Goal: Information Seeking & Learning: Learn about a topic

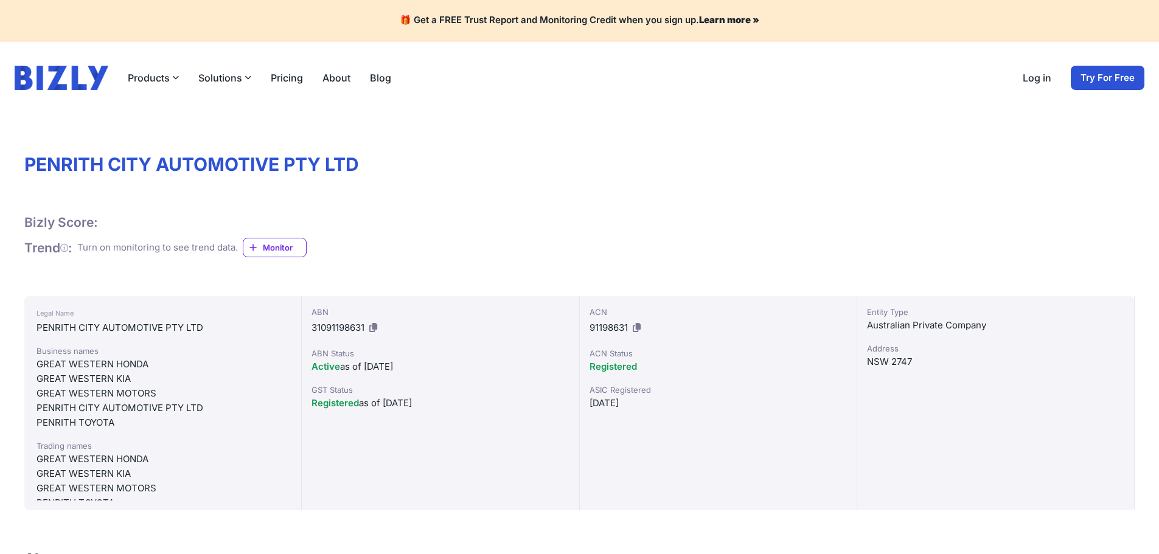
click at [618, 447] on div "ACN 91198631 ACN Status Registered ASIC Registered [DATE]" at bounding box center [718, 403] width 277 height 214
drag, startPoint x: 863, startPoint y: 324, endPoint x: 988, endPoint y: 335, distance: 125.2
click at [988, 335] on div "Entity Type Australian Private Company Address [GEOGRAPHIC_DATA] 2747" at bounding box center [995, 403] width 277 height 214
drag, startPoint x: 990, startPoint y: 322, endPoint x: 864, endPoint y: 315, distance: 126.1
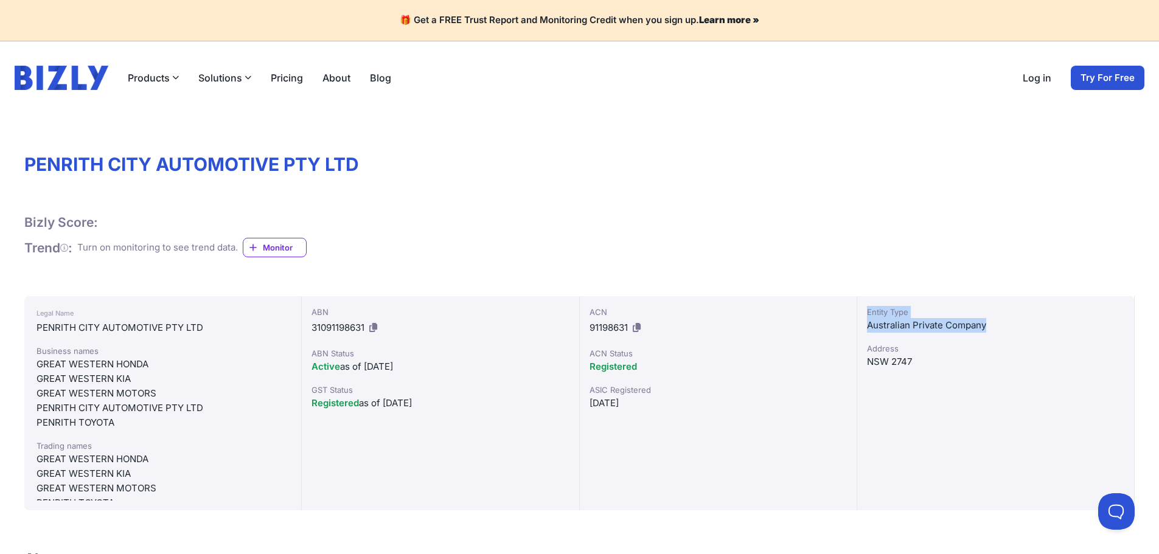
click at [864, 315] on div "Entity Type Australian Private Company Address [GEOGRAPHIC_DATA] 2747" at bounding box center [995, 403] width 277 height 214
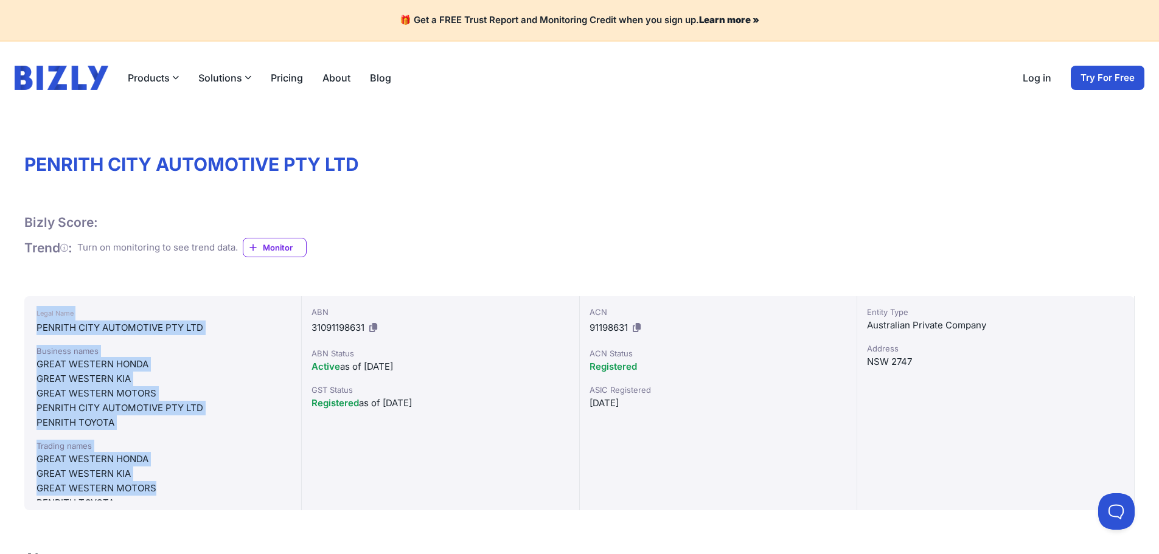
drag, startPoint x: 22, startPoint y: 313, endPoint x: 223, endPoint y: 486, distance: 265.8
click at [223, 486] on div "GREAT WESTERN MOTORS" at bounding box center [163, 488] width 253 height 15
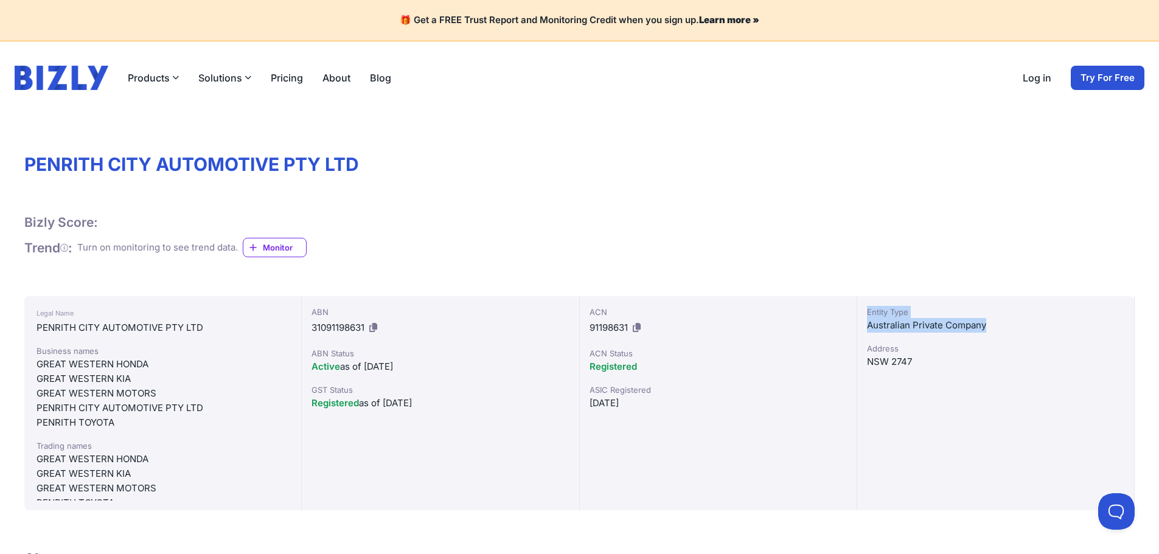
drag, startPoint x: 862, startPoint y: 311, endPoint x: 1008, endPoint y: 326, distance: 146.2
click at [1008, 326] on div "Entity Type Australian Private Company Address [GEOGRAPHIC_DATA] 2747" at bounding box center [995, 403] width 277 height 214
click at [1008, 326] on div "Australian Private Company" at bounding box center [995, 325] width 257 height 15
drag, startPoint x: 1005, startPoint y: 326, endPoint x: 874, endPoint y: 303, distance: 133.3
click at [874, 303] on div "Entity Type Australian Private Company Address [GEOGRAPHIC_DATA] 2747" at bounding box center [995, 403] width 277 height 214
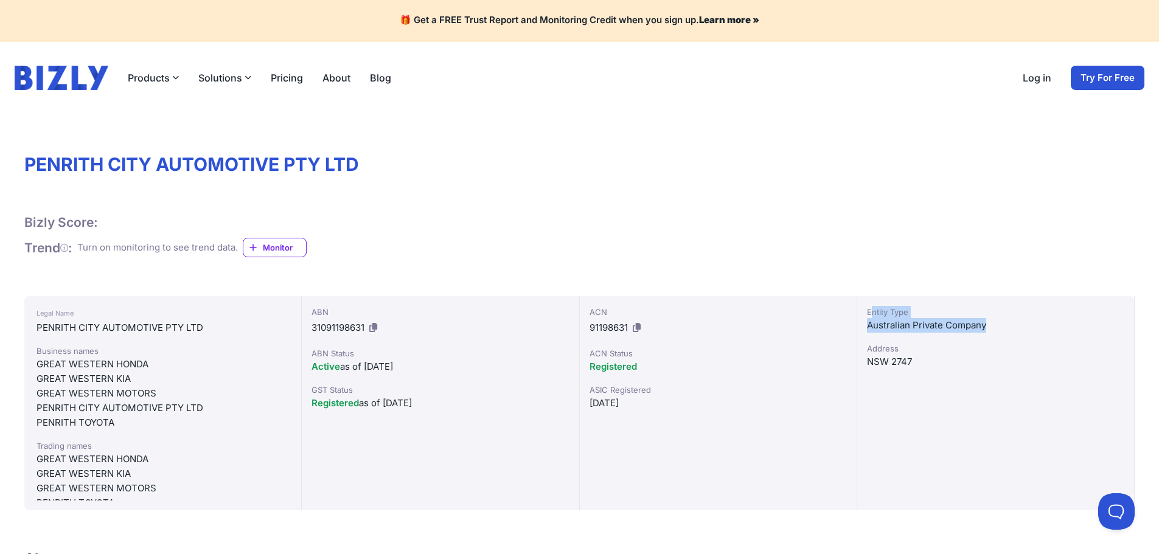
click at [870, 303] on div "Entity Type Australian Private Company Address [GEOGRAPHIC_DATA] 2747" at bounding box center [995, 403] width 277 height 214
drag, startPoint x: 870, startPoint y: 303, endPoint x: 1006, endPoint y: 319, distance: 137.3
click at [1006, 319] on div "Entity Type Australian Private Company Address [GEOGRAPHIC_DATA] 2747" at bounding box center [995, 403] width 277 height 214
click at [1008, 319] on div "Australian Private Company" at bounding box center [995, 325] width 257 height 15
drag, startPoint x: 995, startPoint y: 327, endPoint x: 848, endPoint y: 303, distance: 149.8
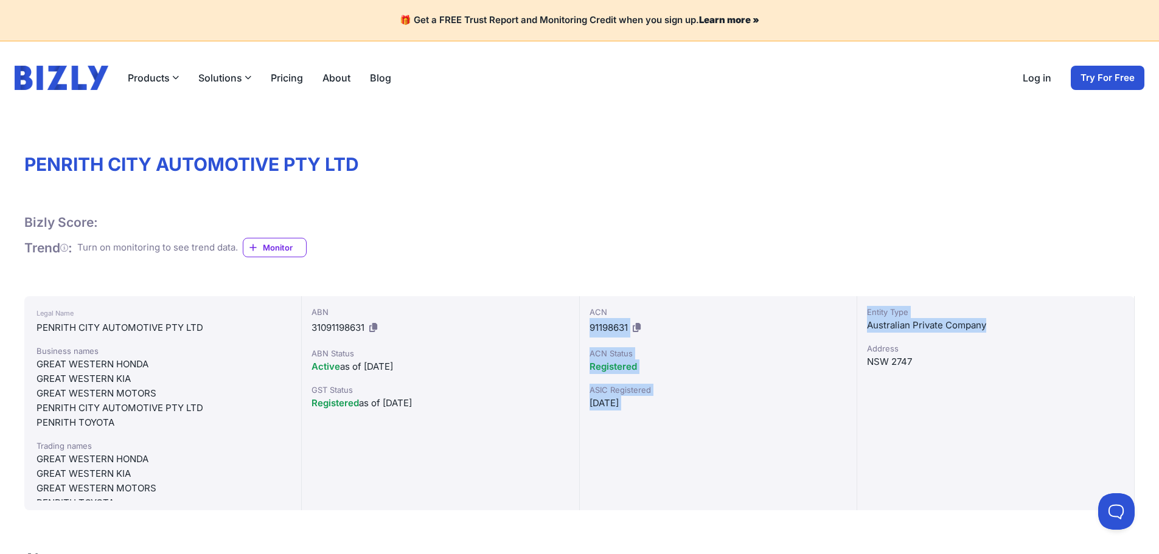
click at [848, 303] on div "Legal Name PENRITH CITY AUTOMOTIVE PTY LTD Business names GREAT WESTERN HONDA G…" at bounding box center [579, 403] width 1110 height 214
click at [846, 303] on div "ACN 91198631 ACN Status Registered ASIC Registered [DATE]" at bounding box center [718, 403] width 277 height 214
drag, startPoint x: 849, startPoint y: 303, endPoint x: 986, endPoint y: 317, distance: 137.0
click at [984, 316] on div "Legal Name PENRITH CITY AUTOMOTIVE PTY LTD Business names GREAT WESTERN HONDA G…" at bounding box center [579, 403] width 1110 height 214
click at [986, 317] on div "Entity Type" at bounding box center [995, 312] width 257 height 12
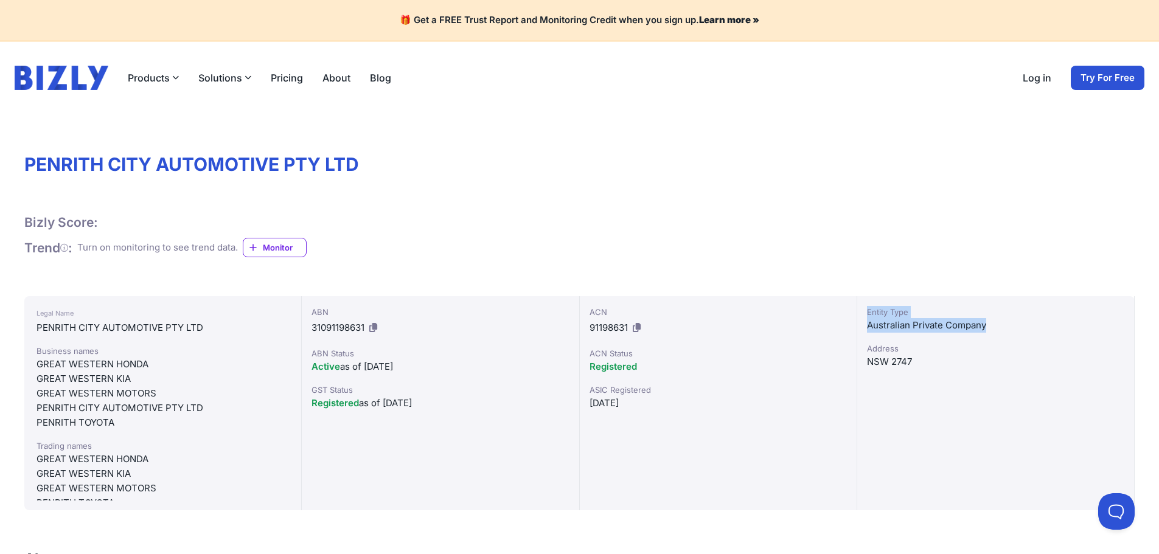
drag, startPoint x: 989, startPoint y: 320, endPoint x: 866, endPoint y: 307, distance: 124.2
click at [866, 307] on div "Entity Type Australian Private Company Address [GEOGRAPHIC_DATA] 2747" at bounding box center [995, 403] width 277 height 214
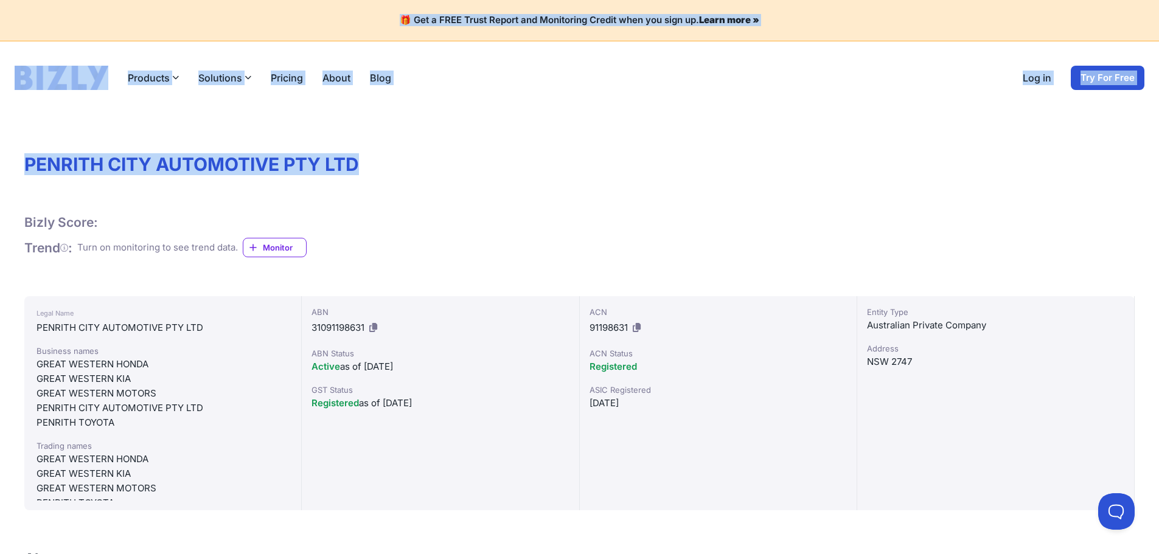
drag, startPoint x: 380, startPoint y: 24, endPoint x: 987, endPoint y: 120, distance: 614.7
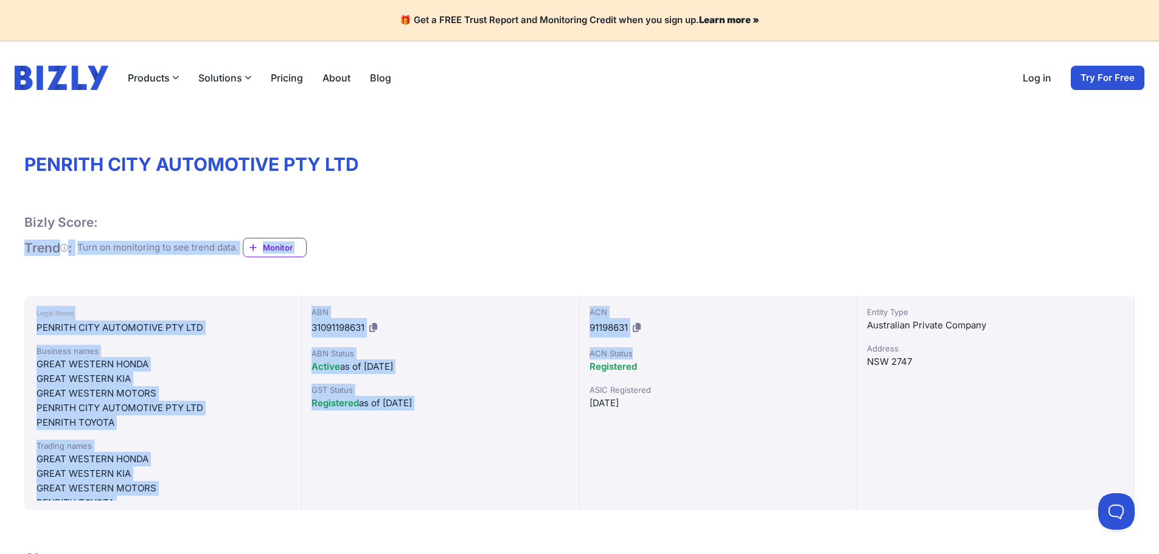
drag, startPoint x: 771, startPoint y: 344, endPoint x: 495, endPoint y: 246, distance: 292.3
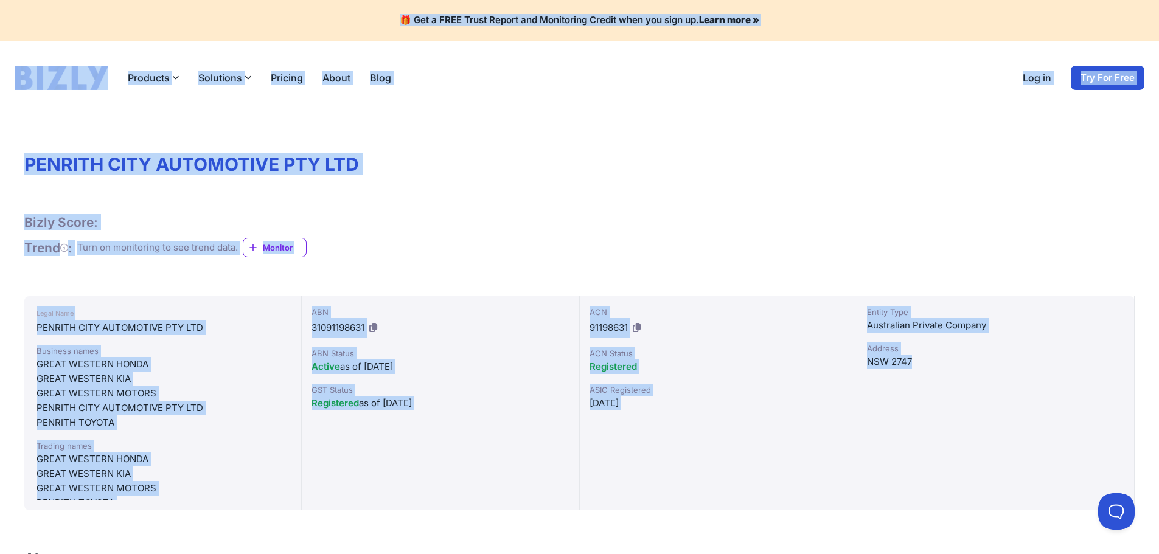
drag, startPoint x: 997, startPoint y: 399, endPoint x: 13, endPoint y: 4, distance: 1060.7
click at [13, 4] on div "🎁 Get a FREE Trust Report and Monitoring Credit when you sign up. Learn more »" at bounding box center [579, 20] width 1159 height 41
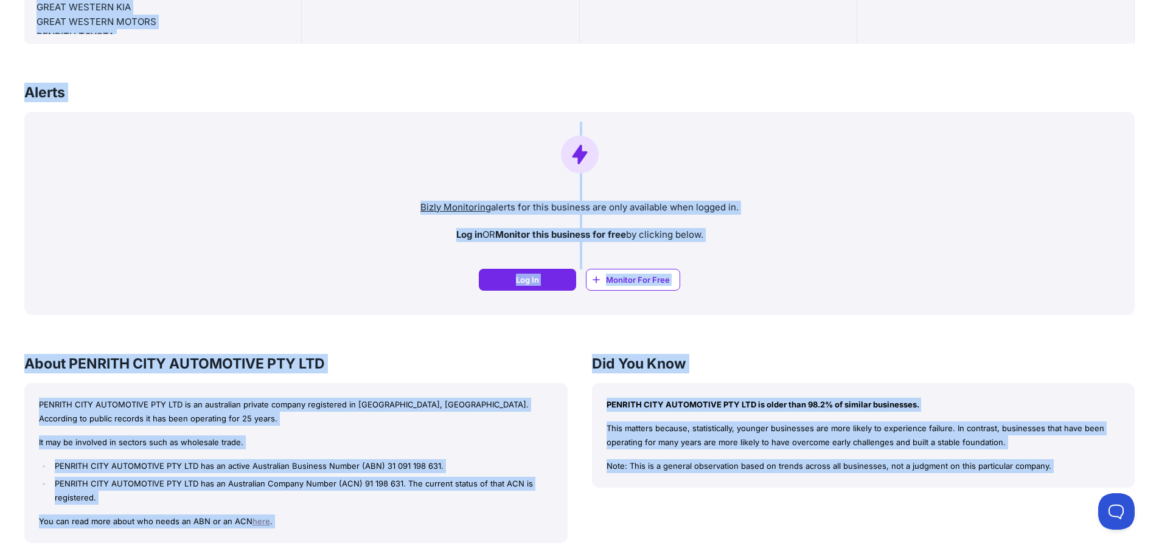
drag, startPoint x: 14, startPoint y: 11, endPoint x: 1076, endPoint y: 583, distance: 1206.6
click at [1076, 554] on html "🎁 Get a FREE Trust Report and Monitoring Credit when you sign up. Learn more » …" at bounding box center [579, 469] width 1159 height 1873
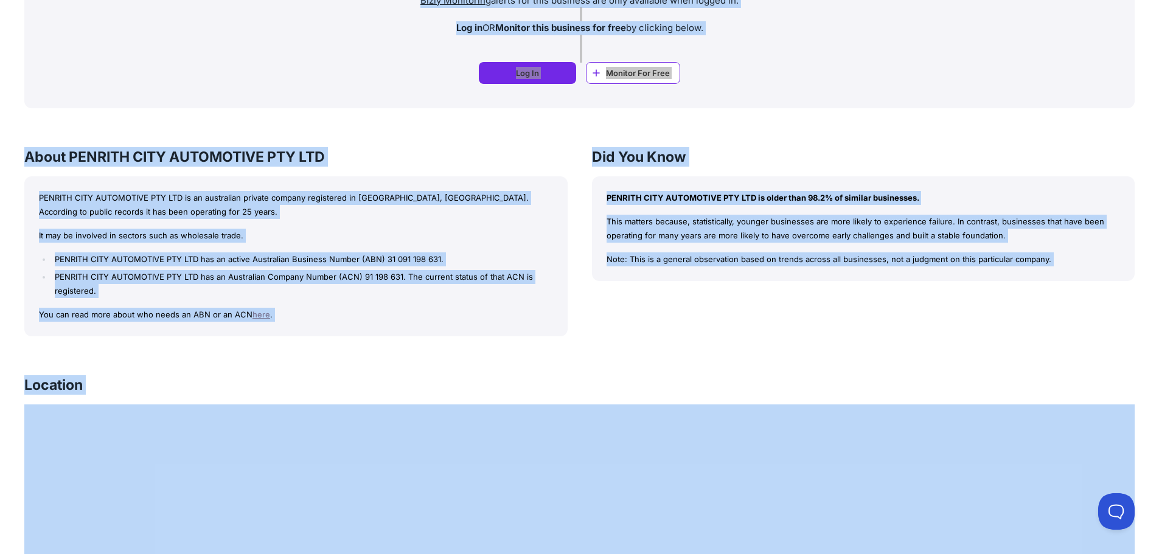
click at [801, 327] on div "Did You Know PENRITH CITY AUTOMOTIVE PTY LTD is older than 98.2% of similar bus…" at bounding box center [863, 241] width 543 height 189
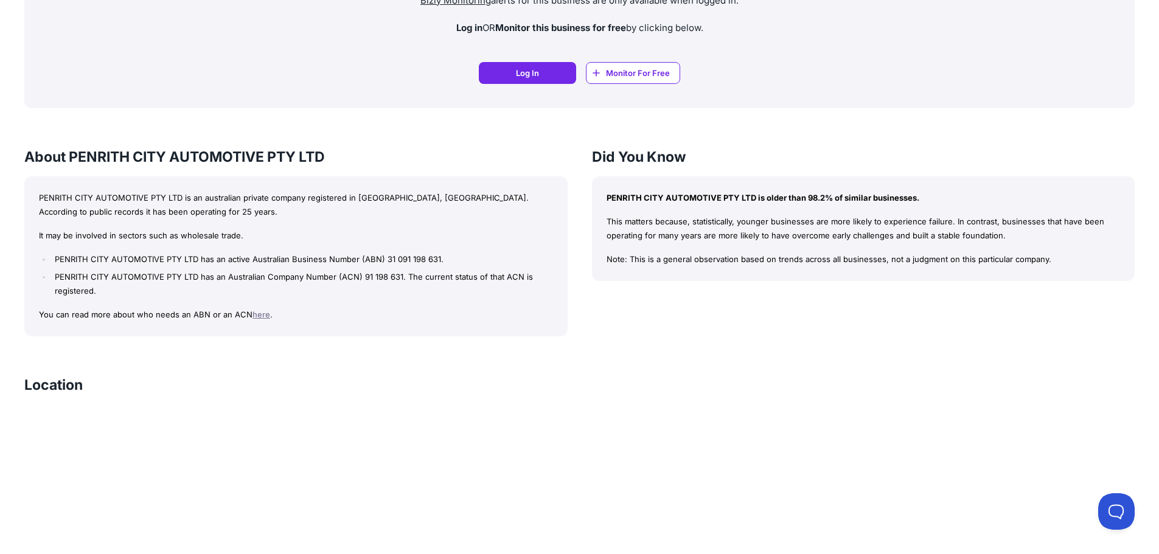
scroll to position [1039, 0]
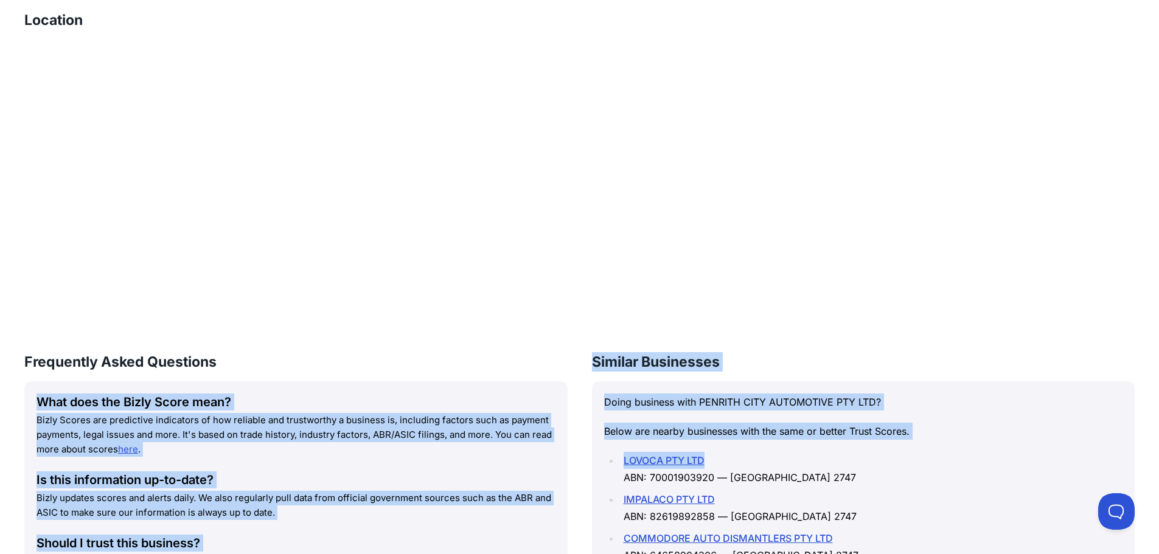
drag, startPoint x: 584, startPoint y: 361, endPoint x: 861, endPoint y: 465, distance: 296.0
click at [860, 466] on div "Frequently Asked Questions What does the Bizly Score mean? Bizly Scores are pre…" at bounding box center [579, 537] width 1110 height 370
click at [864, 462] on li "LOVOCA PTY LTD ABN: 70001903920 — [GEOGRAPHIC_DATA] 2747" at bounding box center [871, 469] width 503 height 34
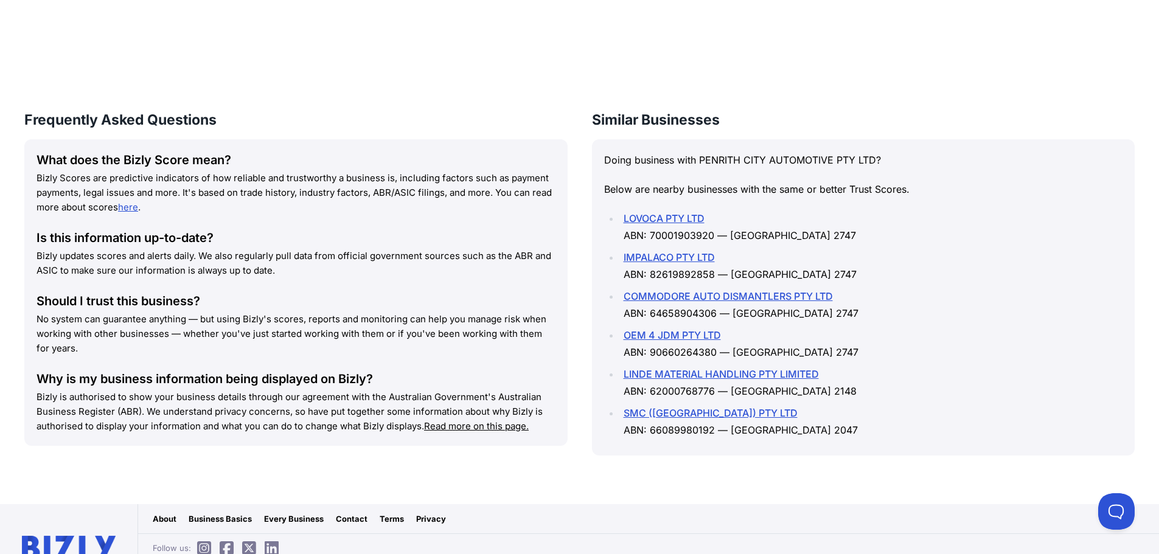
scroll to position [1282, 0]
drag, startPoint x: 830, startPoint y: 432, endPoint x: 582, endPoint y: 98, distance: 415.8
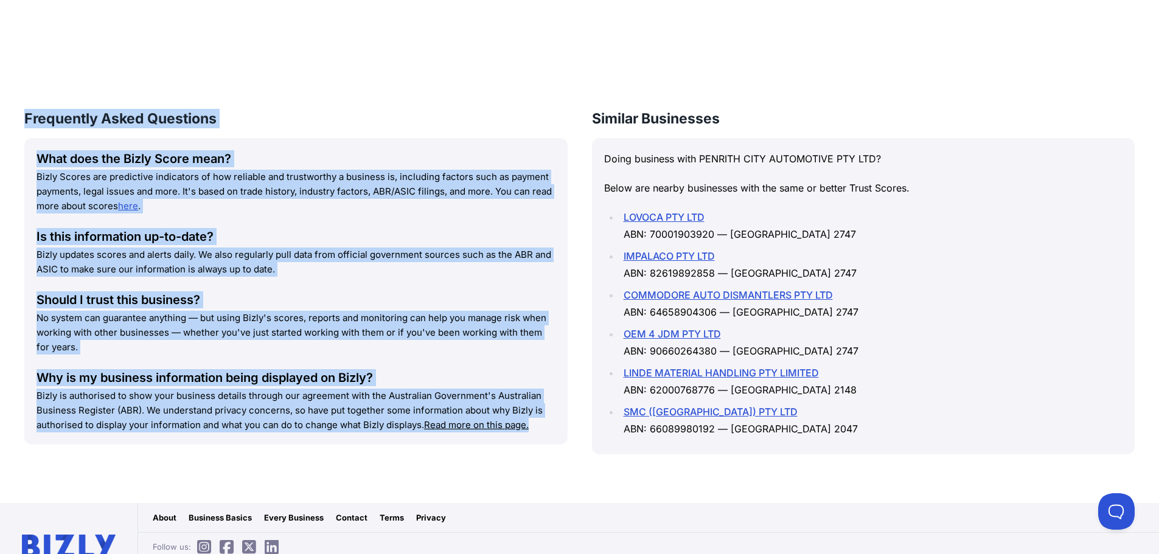
drag, startPoint x: 28, startPoint y: 117, endPoint x: 541, endPoint y: 434, distance: 603.0
click at [541, 434] on div "What does the Bizly Score mean? Bizly Scores are predictive indicators of how r…" at bounding box center [295, 291] width 543 height 307
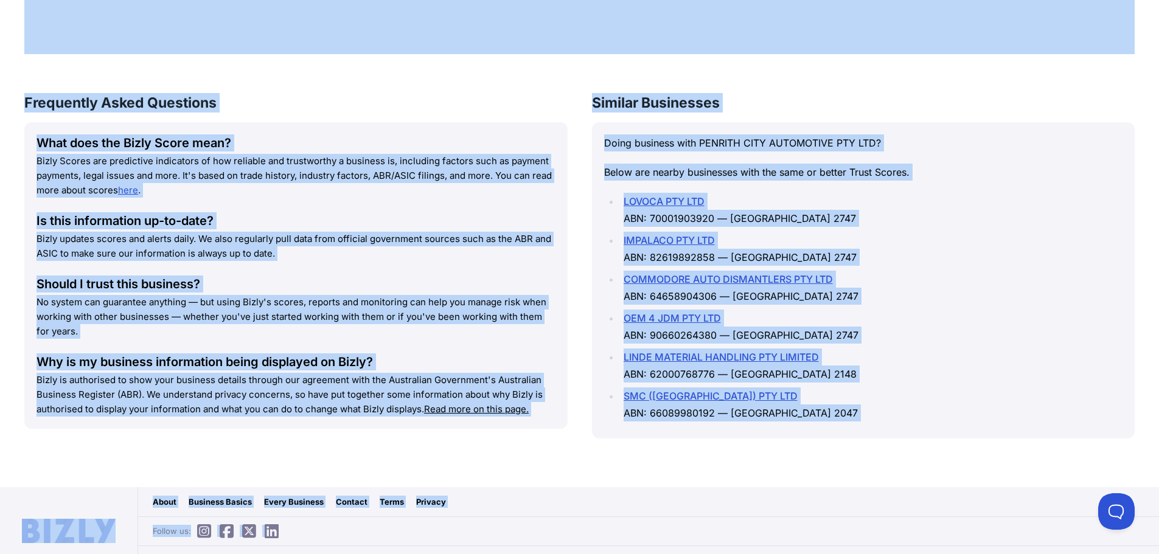
scroll to position [1319, 0]
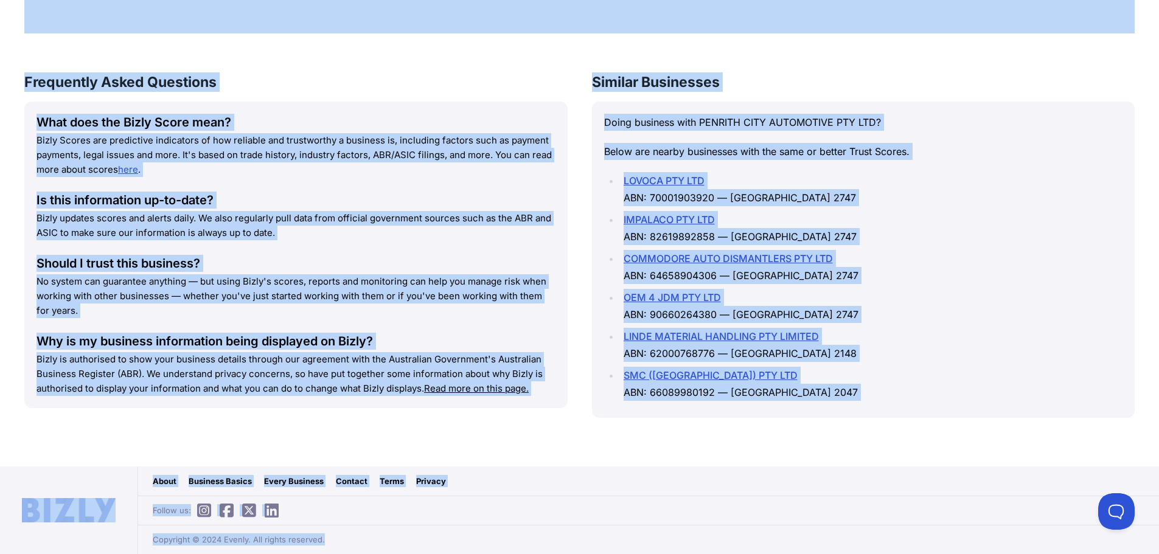
drag, startPoint x: 225, startPoint y: 16, endPoint x: 925, endPoint y: 558, distance: 885.3
click at [896, 551] on div "Copyright © 2024 Evenly. All rights reserved." at bounding box center [648, 539] width 1021 height 29
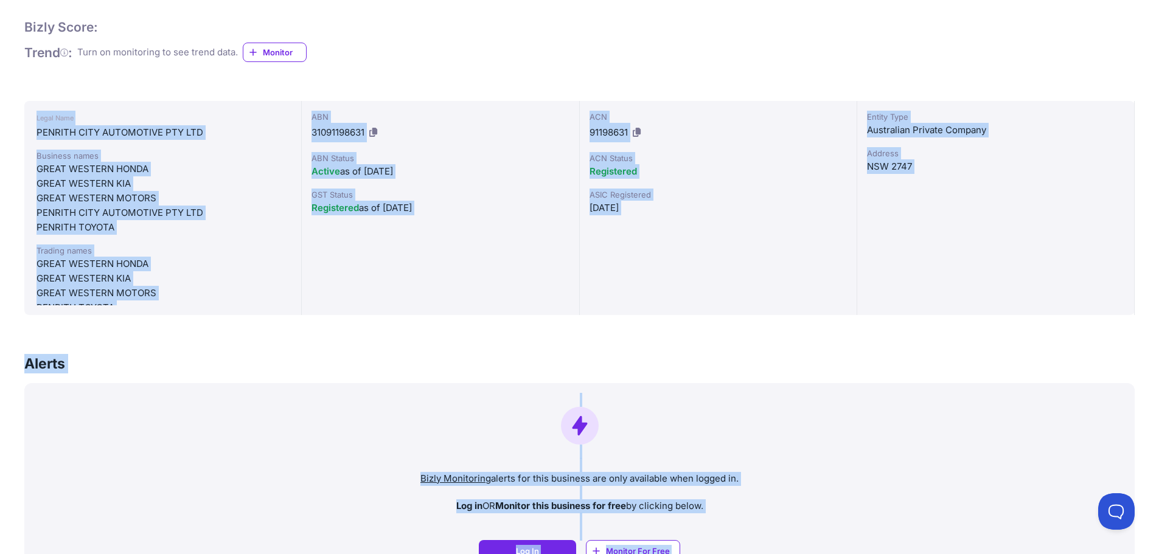
scroll to position [0, 0]
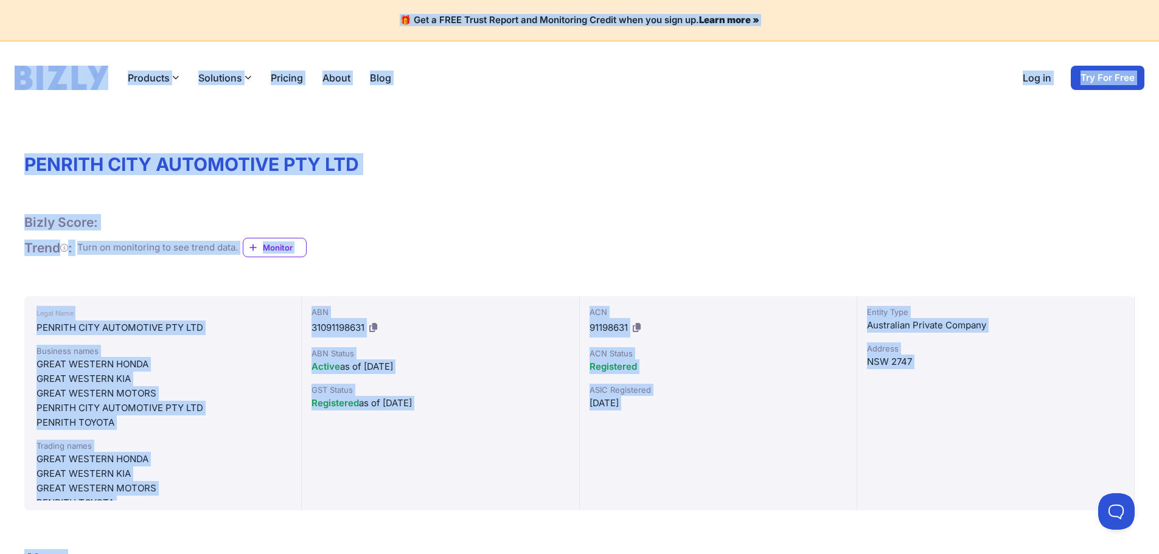
drag, startPoint x: 894, startPoint y: 544, endPoint x: 13, endPoint y: -2, distance: 1036.4
click at [73, 18] on h4 "🎁 Get a FREE Trust Report and Monitoring Credit when you sign up. Learn more »" at bounding box center [580, 21] width 1130 height 12
drag, startPoint x: 73, startPoint y: 18, endPoint x: 333, endPoint y: 18, distance: 259.8
click at [333, 18] on h4 "🎁 Get a FREE Trust Report and Monitoring Credit when you sign up. Learn more »" at bounding box center [580, 21] width 1130 height 12
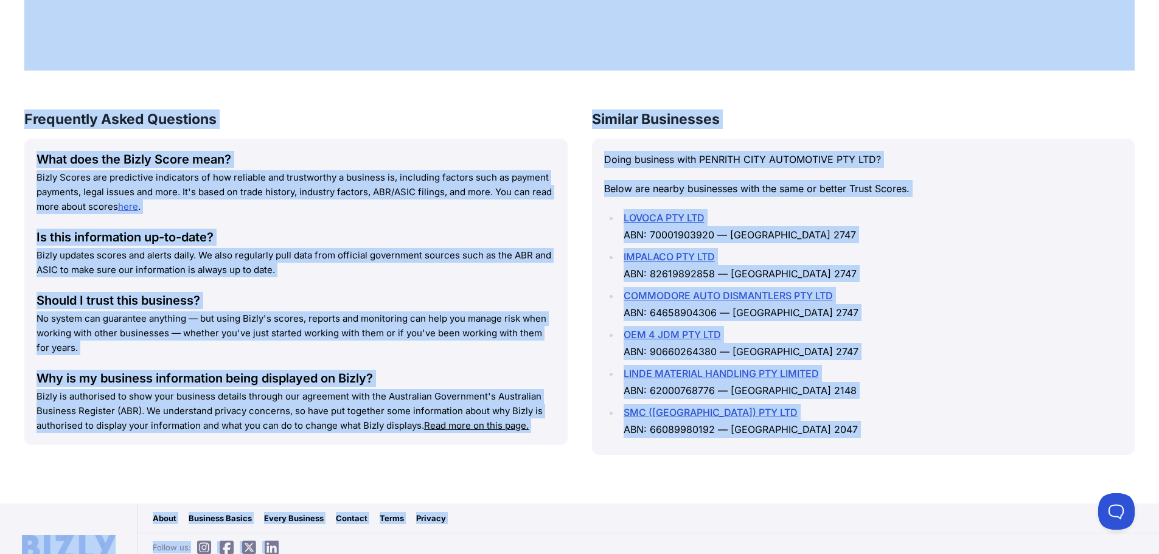
scroll to position [1319, 0]
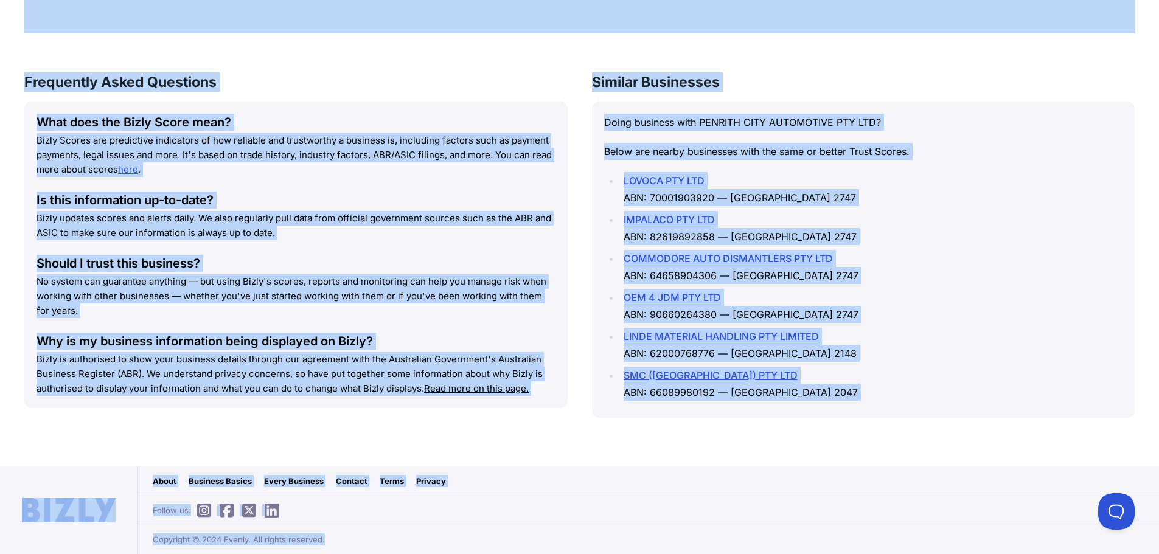
click at [584, 316] on div "Frequently Asked Questions What does the Bizly Score mean? Bizly Scores are pre…" at bounding box center [579, 257] width 1110 height 370
drag, startPoint x: 814, startPoint y: 406, endPoint x: 604, endPoint y: 77, distance: 391.3
click at [604, 77] on div "Similar Businesses Doing business with PENRITH CITY AUTOMOTIVE PTY LTD? Below a…" at bounding box center [863, 245] width 543 height 346
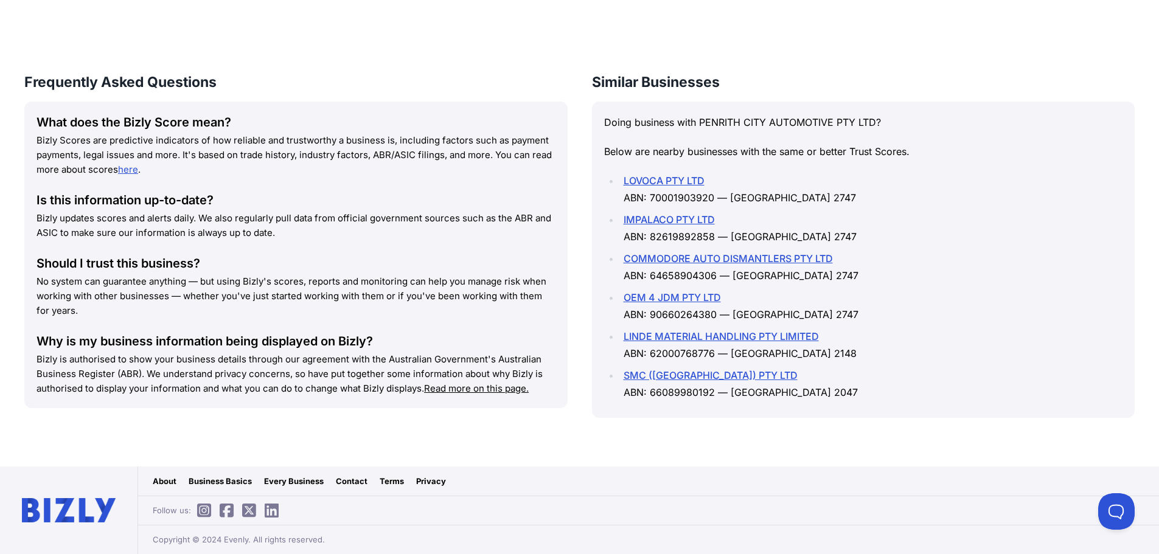
click at [588, 74] on div "Frequently Asked Questions What does the Bizly Score mean? Bizly Scores are pre…" at bounding box center [579, 257] width 1110 height 370
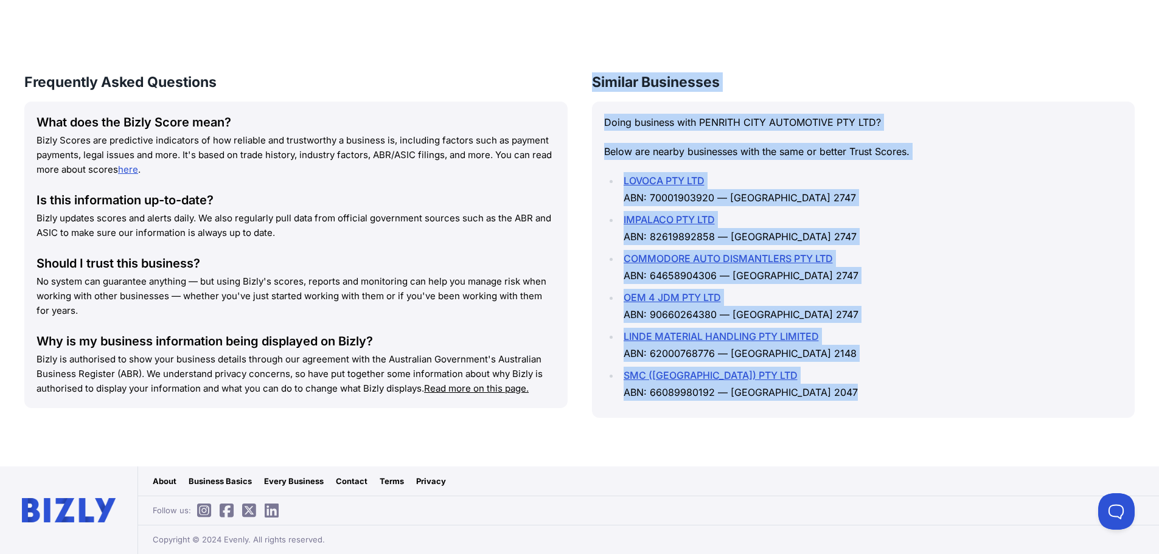
drag, startPoint x: 588, startPoint y: 75, endPoint x: 867, endPoint y: 409, distance: 435.9
click at [867, 409] on div "Frequently Asked Questions What does the Bizly Score mean? Bizly Scores are pre…" at bounding box center [579, 257] width 1110 height 370
click at [867, 409] on div "Doing business with PENRITH CITY AUTOMOTIVE PTY LTD? Below are nearby businesse…" at bounding box center [863, 260] width 543 height 316
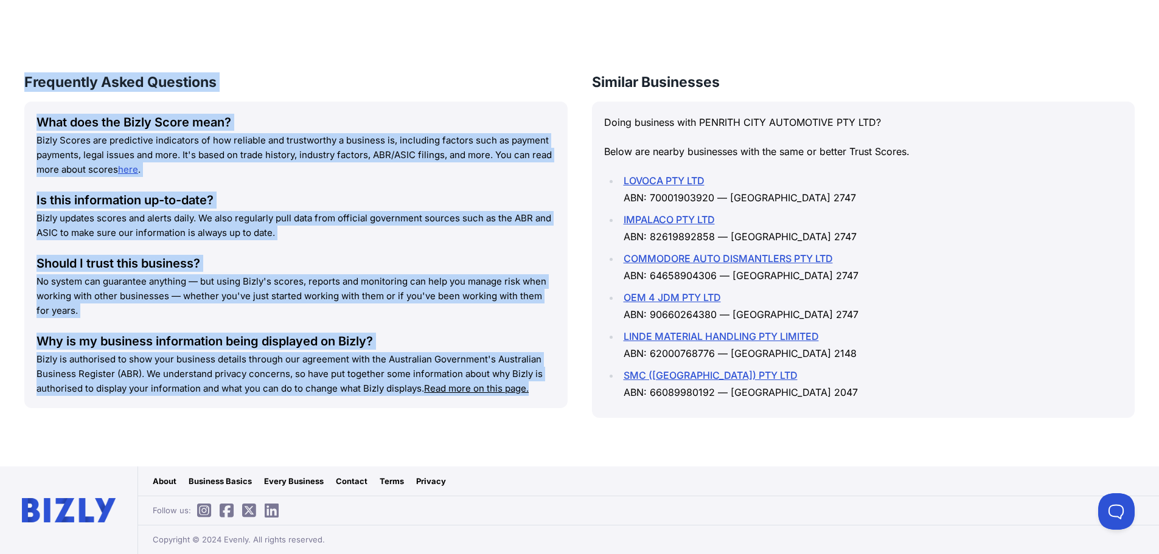
drag, startPoint x: 537, startPoint y: 396, endPoint x: 6, endPoint y: 64, distance: 626.2
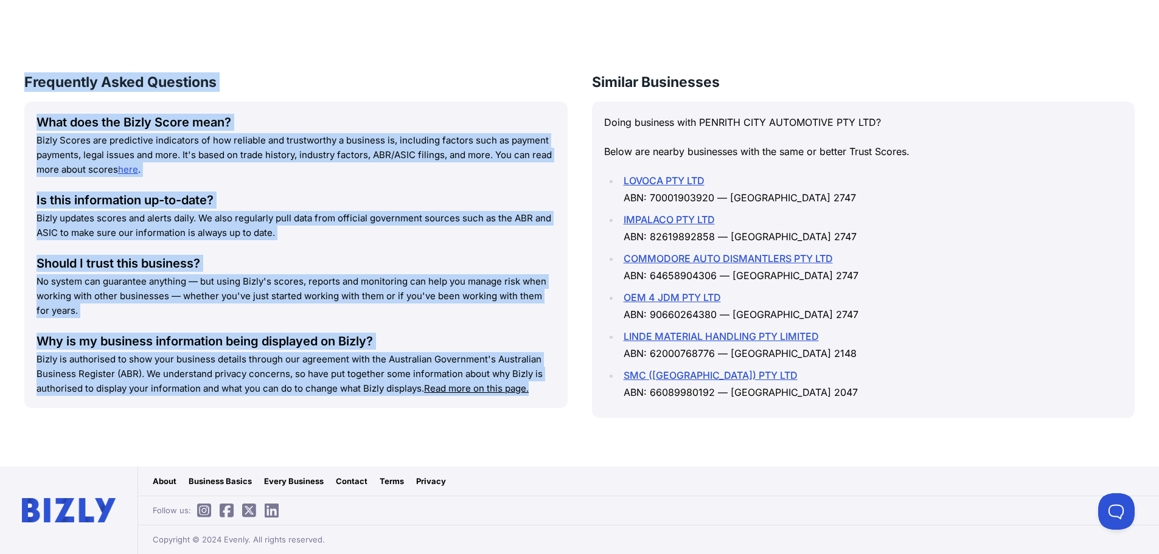
drag, startPoint x: 46, startPoint y: 112, endPoint x: 553, endPoint y: 390, distance: 578.6
click at [553, 389] on p "Bizly is authorised to show your business details through our agreement with th…" at bounding box center [296, 374] width 519 height 44
drag, startPoint x: 553, startPoint y: 389, endPoint x: 57, endPoint y: 75, distance: 587.8
click at [57, 75] on div "Frequently Asked Questions What does the Bizly Score mean? Bizly Scores are pre…" at bounding box center [295, 240] width 543 height 336
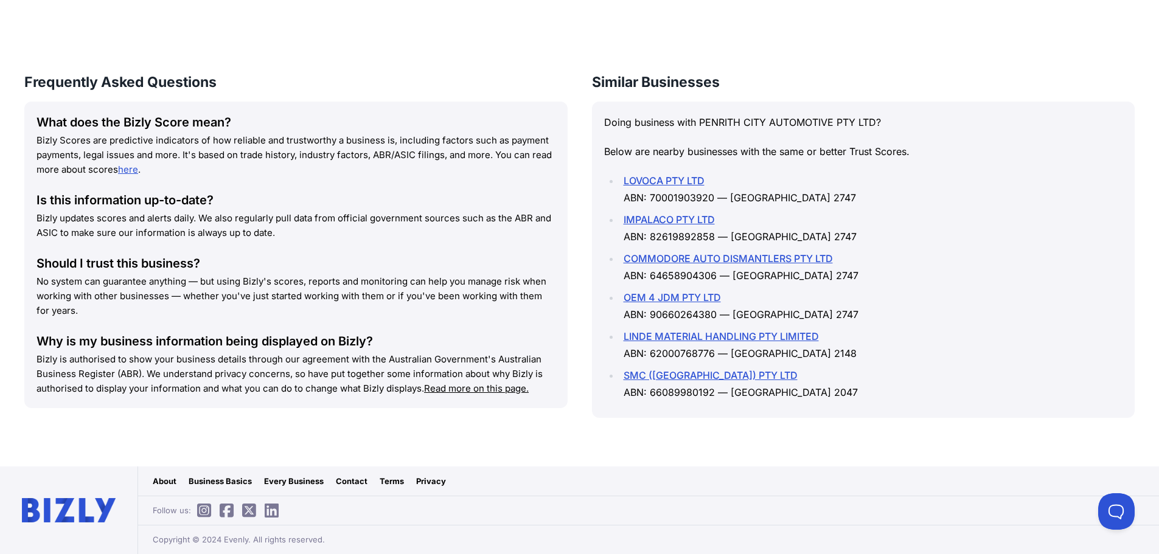
click at [779, 308] on li "OEM 4 JDM PTY LTD ABN: 90660264380 — [GEOGRAPHIC_DATA] 2747" at bounding box center [871, 306] width 503 height 34
drag, startPoint x: 821, startPoint y: 383, endPoint x: 588, endPoint y: 85, distance: 378.9
click at [588, 85] on div "Frequently Asked Questions What does the Bizly Score mean? Bizly Scores are pre…" at bounding box center [579, 257] width 1110 height 370
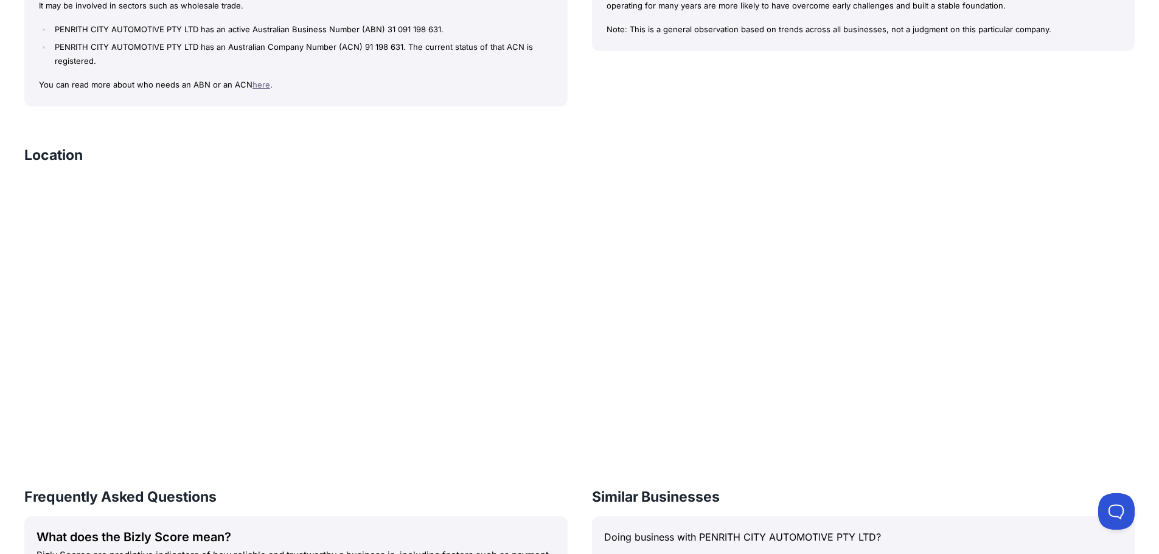
scroll to position [834, 0]
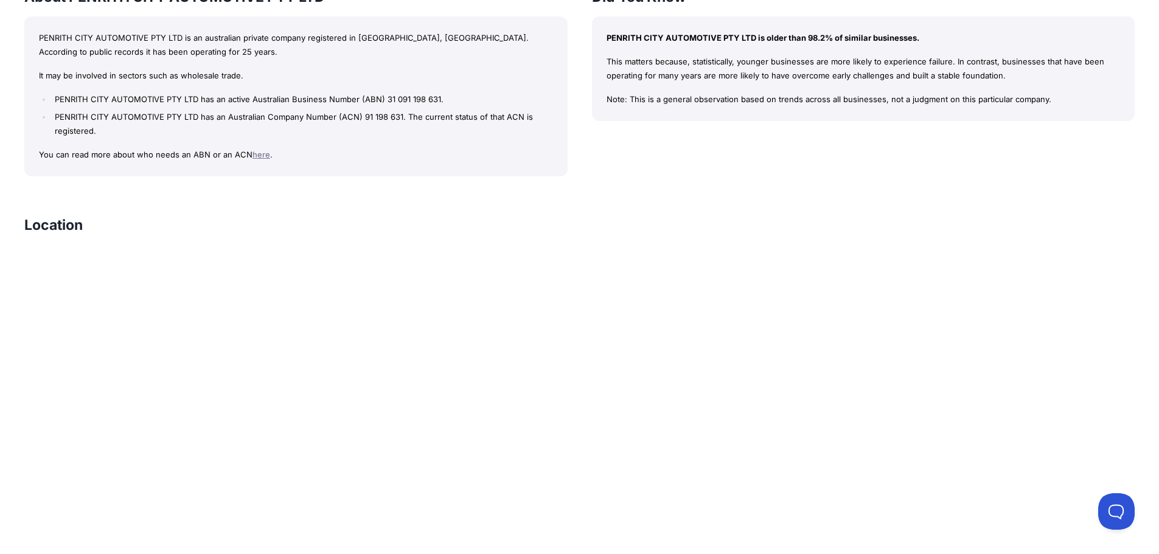
drag, startPoint x: 557, startPoint y: 105, endPoint x: 559, endPoint y: 44, distance: 60.3
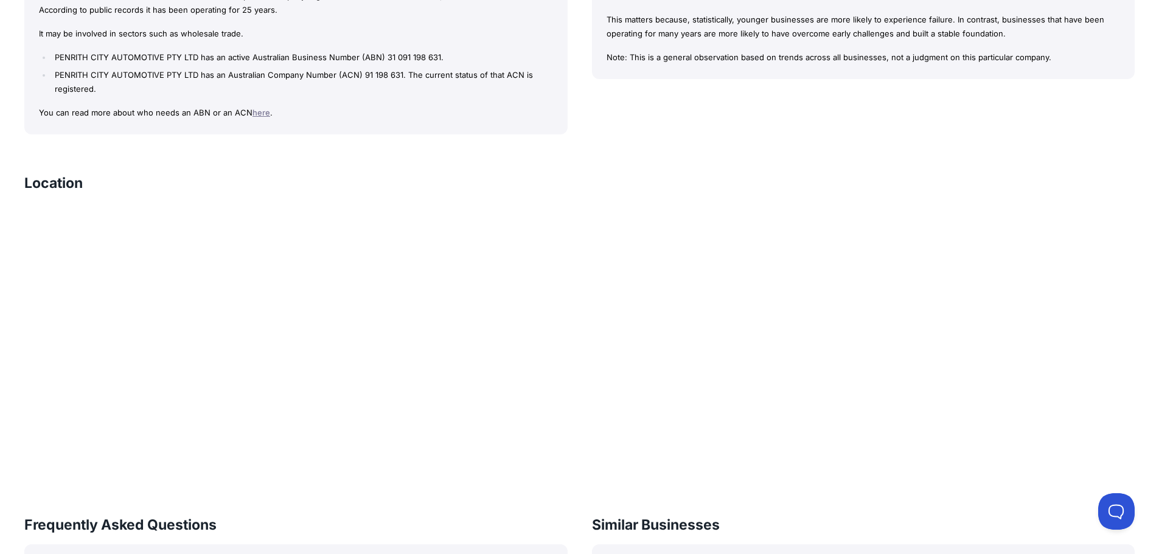
scroll to position [894, 0]
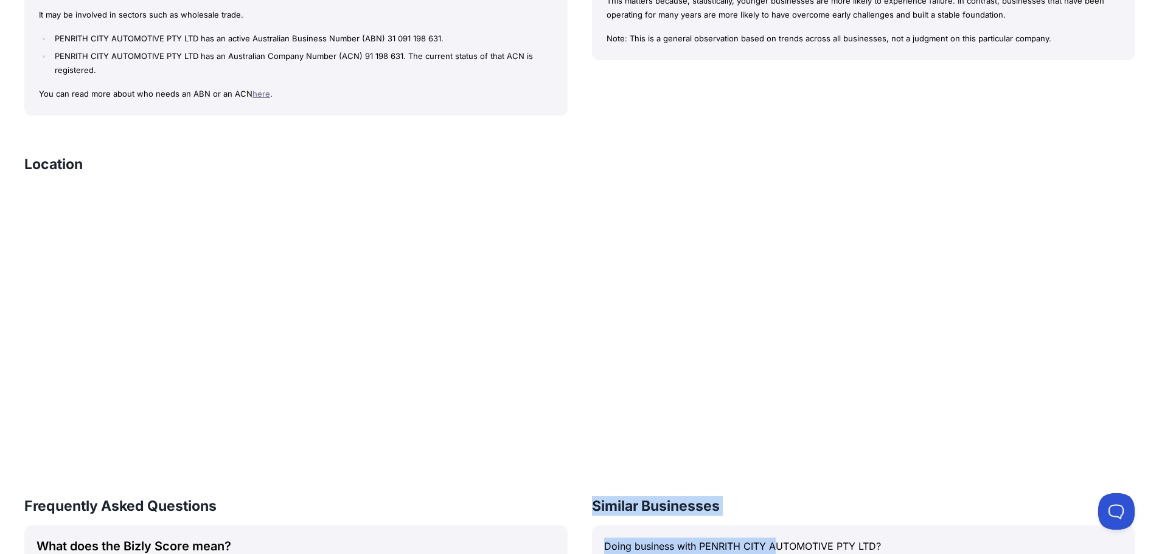
drag, startPoint x: 582, startPoint y: 504, endPoint x: 775, endPoint y: 526, distance: 194.2
drag, startPoint x: 760, startPoint y: 507, endPoint x: 576, endPoint y: 497, distance: 184.0
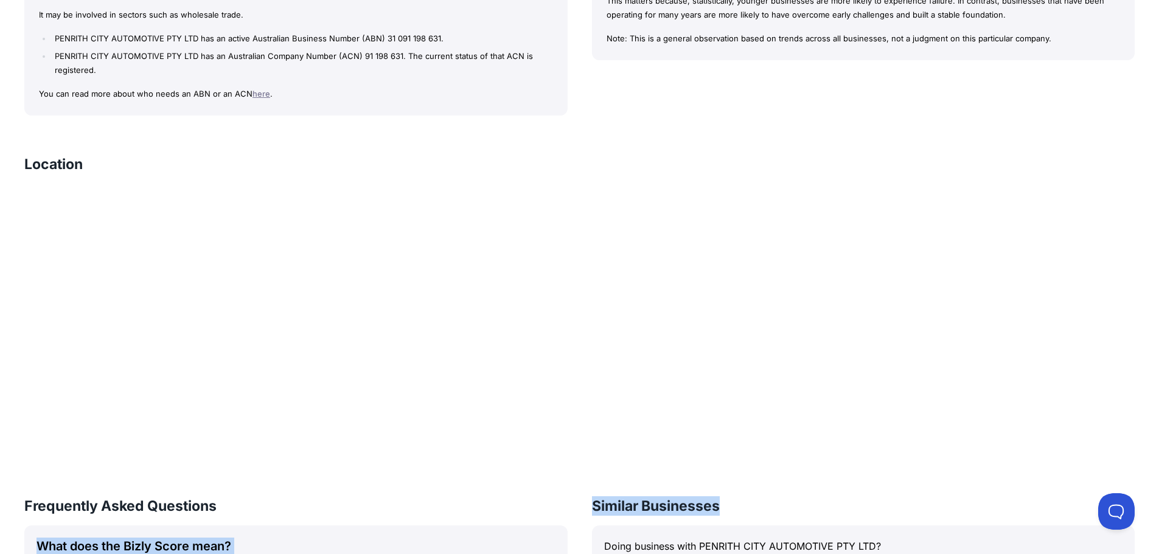
click at [572, 490] on div "PENRITH CITY AUTOMOTIVE PTY LTD Bizly Score: View Trust Score — It's Free! View…" at bounding box center [579, 75] width 1159 height 1632
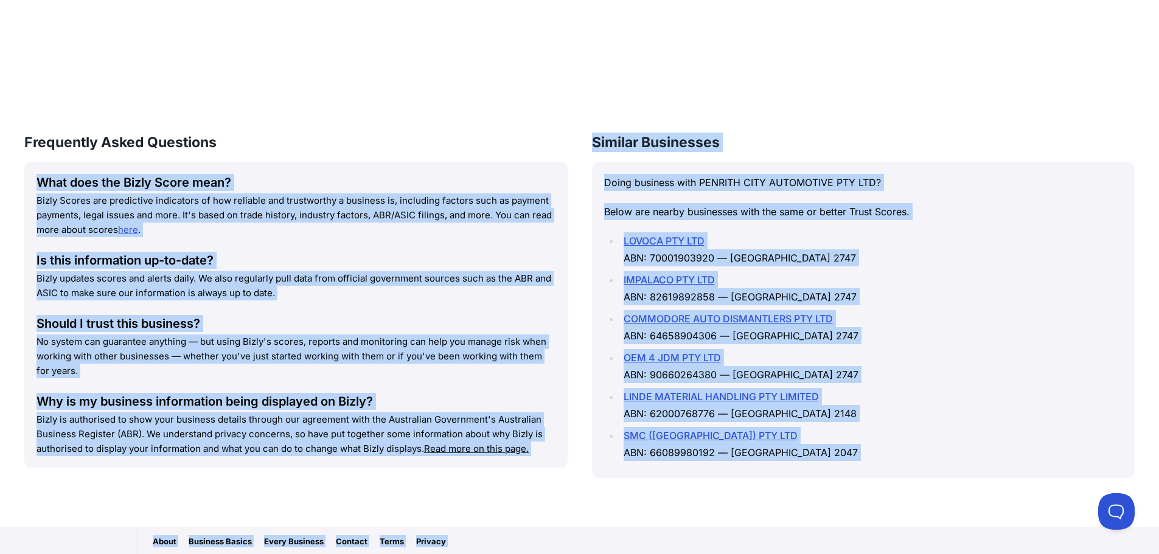
scroll to position [1319, 0]
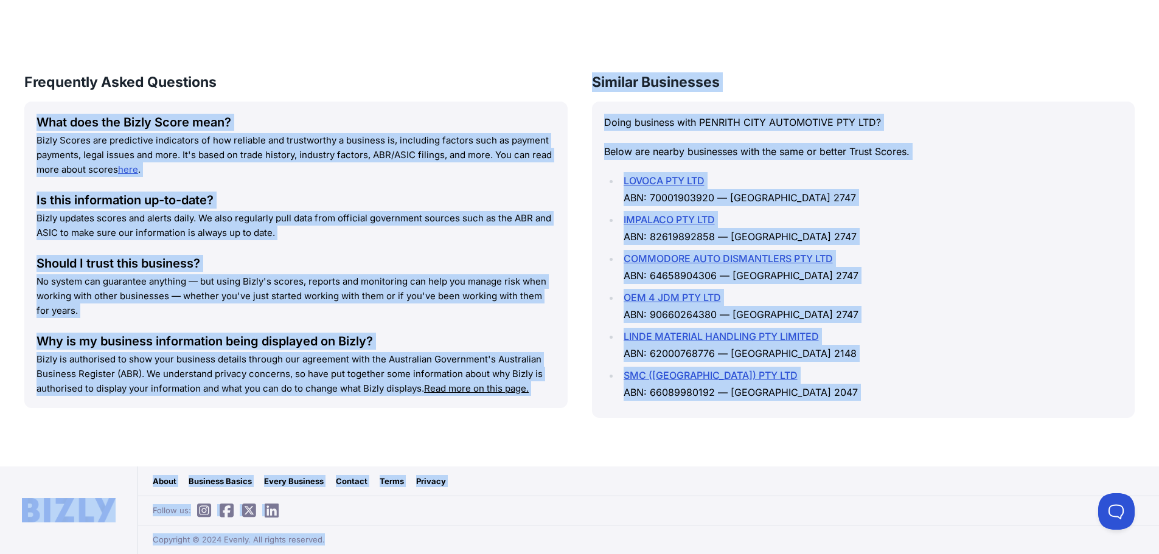
drag, startPoint x: 575, startPoint y: 489, endPoint x: 923, endPoint y: 428, distance: 353.4
click at [883, 399] on li "SMC ([GEOGRAPHIC_DATA]) PTY LTD ABN: 66089980192 — [GEOGRAPHIC_DATA] 2047" at bounding box center [871, 384] width 503 height 34
drag, startPoint x: 824, startPoint y: 396, endPoint x: 576, endPoint y: 77, distance: 403.2
click at [584, 84] on div "Frequently Asked Questions What does the Bizly Score mean? Bizly Scores are pre…" at bounding box center [579, 257] width 1110 height 370
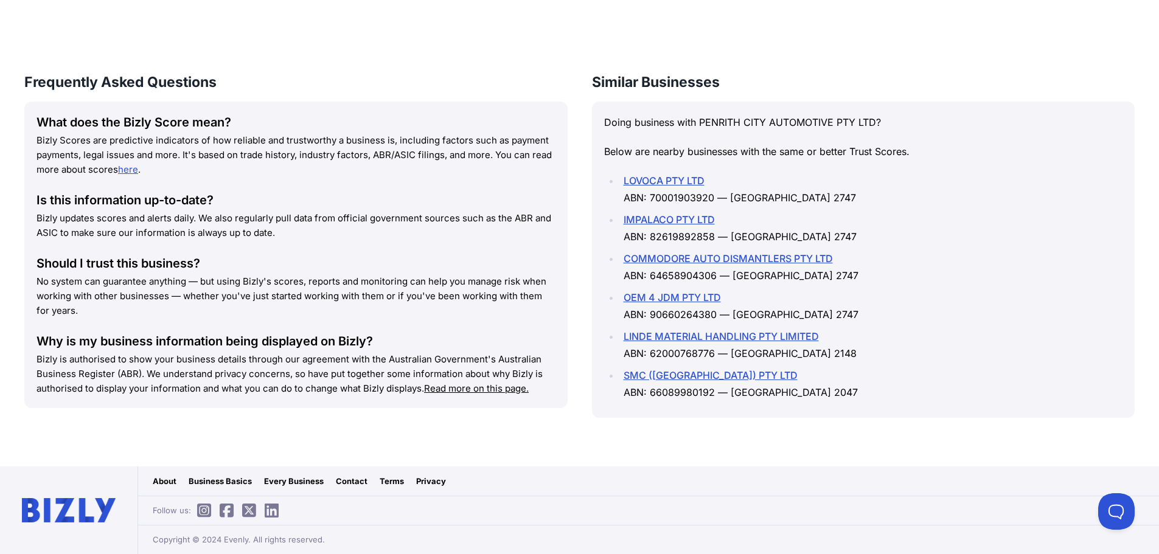
click at [569, 75] on div "Frequently Asked Questions What does the Bizly Score mean? Bizly Scores are pre…" at bounding box center [579, 257] width 1110 height 370
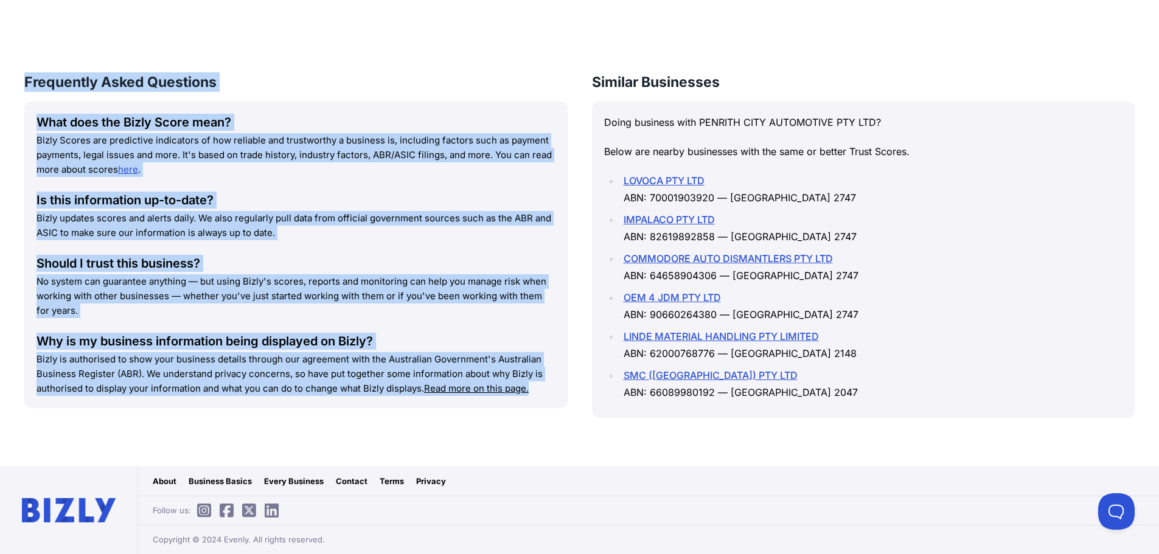
drag, startPoint x: 97, startPoint y: 86, endPoint x: 542, endPoint y: 400, distance: 544.4
click at [541, 396] on div "What does the Bizly Score mean? Bizly Scores are predictive indicators of how r…" at bounding box center [295, 255] width 543 height 307
drag, startPoint x: 541, startPoint y: 396, endPoint x: 47, endPoint y: 71, distance: 590.8
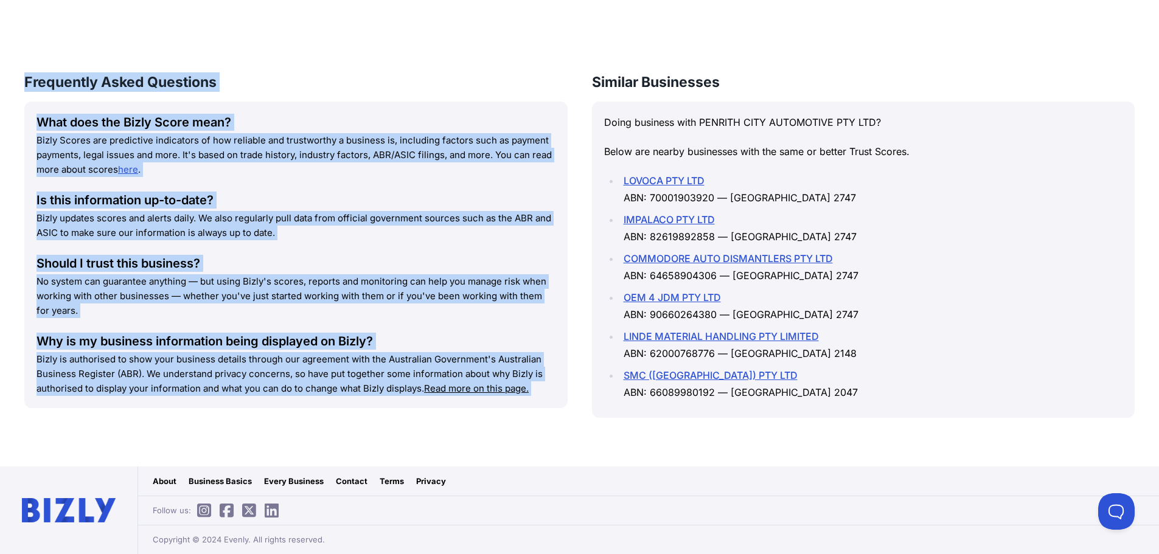
click at [30, 72] on h3 "Frequently Asked Questions" at bounding box center [295, 81] width 543 height 19
drag, startPoint x: 18, startPoint y: 78, endPoint x: 563, endPoint y: 395, distance: 629.8
click at [563, 395] on div "What does the Bizly Score mean? Bizly Scores are predictive indicators of how r…" at bounding box center [295, 255] width 543 height 307
drag, startPoint x: 854, startPoint y: 396, endPoint x: 598, endPoint y: 78, distance: 407.2
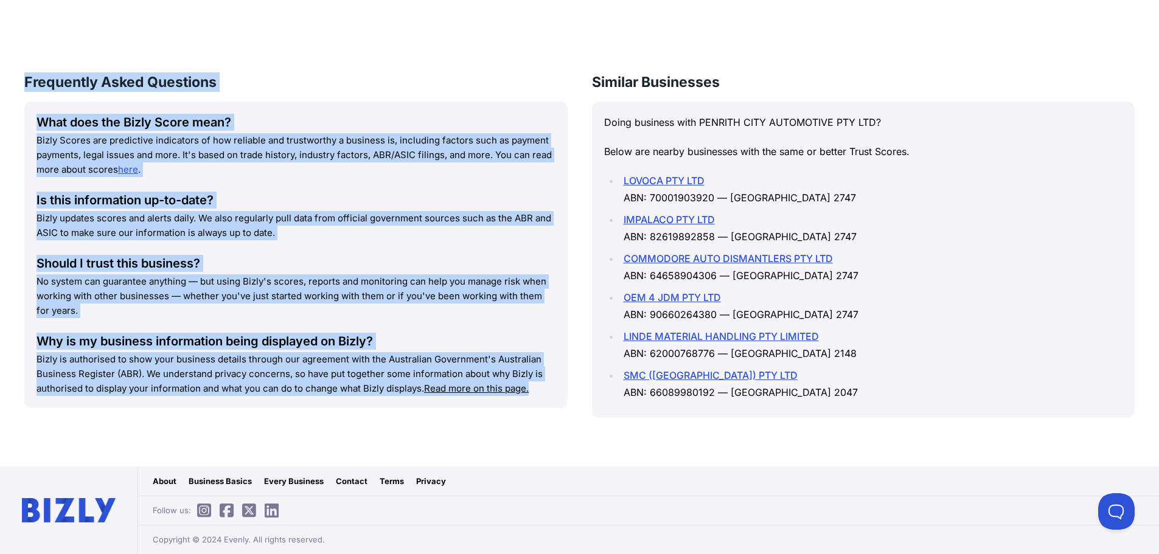
click at [598, 78] on div "Similar Businesses Doing business with PENRITH CITY AUTOMOTIVE PTY LTD? Below a…" at bounding box center [863, 245] width 543 height 346
click at [598, 78] on h3 "Similar Businesses" at bounding box center [863, 81] width 543 height 19
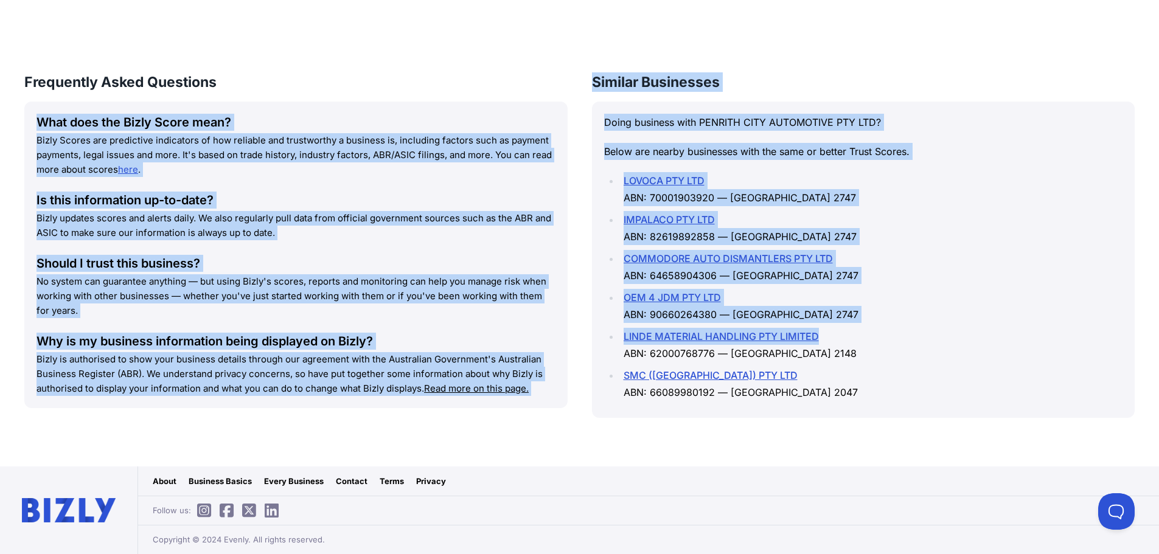
drag, startPoint x: 574, startPoint y: 78, endPoint x: 851, endPoint y: 327, distance: 372.3
click at [851, 327] on div "Frequently Asked Questions What does the Bizly Score mean? Bizly Scores are pre…" at bounding box center [579, 257] width 1110 height 370
click at [568, 78] on div "Frequently Asked Questions What does the Bizly Score mean? Bizly Scores are pre…" at bounding box center [579, 257] width 1110 height 370
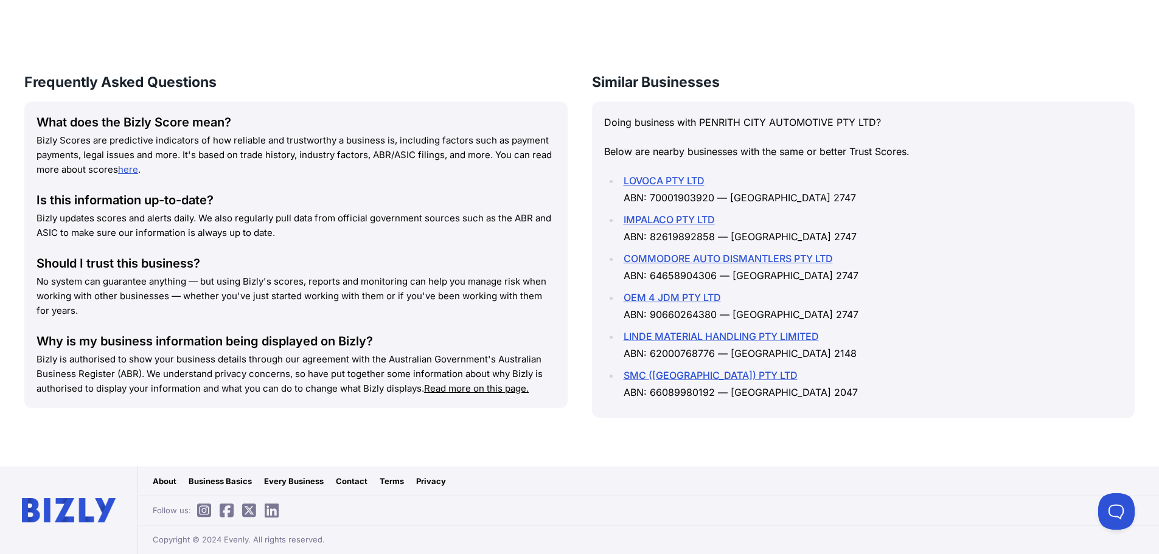
click at [595, 77] on h3 "Similar Businesses" at bounding box center [863, 81] width 543 height 19
drag, startPoint x: 588, startPoint y: 78, endPoint x: 857, endPoint y: 396, distance: 416.2
click at [857, 396] on div "Frequently Asked Questions What does the Bizly Score mean? Bizly Scores are pre…" at bounding box center [579, 257] width 1110 height 370
click at [858, 396] on li "SMC ([GEOGRAPHIC_DATA]) PTY LTD ABN: 66089980192 — [GEOGRAPHIC_DATA] 2047" at bounding box center [871, 384] width 503 height 34
click at [857, 396] on li "SMC ([GEOGRAPHIC_DATA]) PTY LTD ABN: 66089980192 — [GEOGRAPHIC_DATA] 2047" at bounding box center [871, 384] width 503 height 34
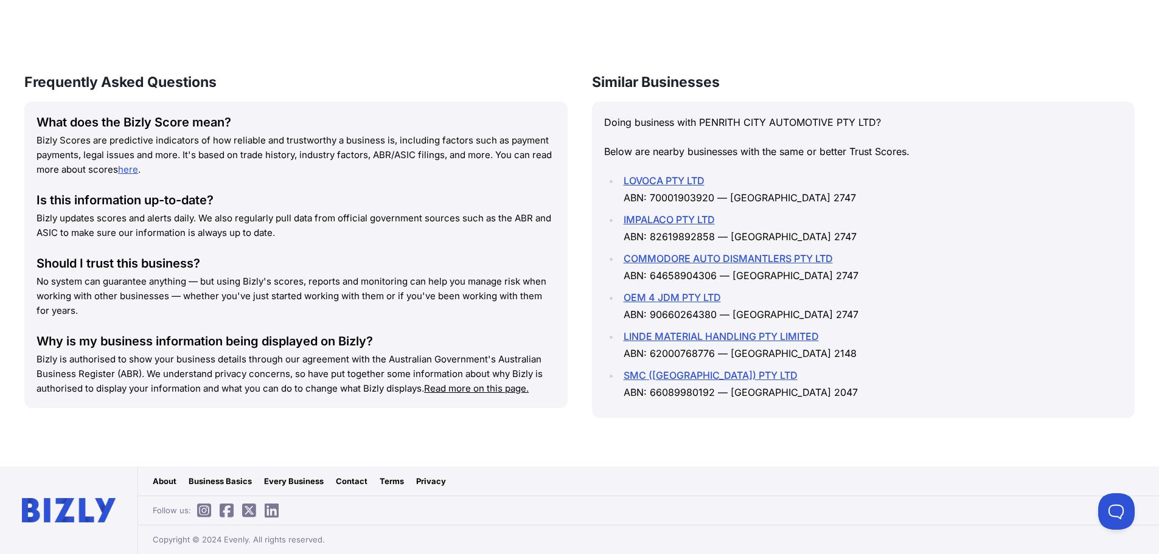
click at [837, 393] on li "SMC ([GEOGRAPHIC_DATA]) PTY LTD ABN: 66089980192 — [GEOGRAPHIC_DATA] 2047" at bounding box center [871, 384] width 503 height 34
click at [793, 392] on li "SMC ([GEOGRAPHIC_DATA]) PTY LTD ABN: 66089980192 — [GEOGRAPHIC_DATA] 2047" at bounding box center [871, 384] width 503 height 34
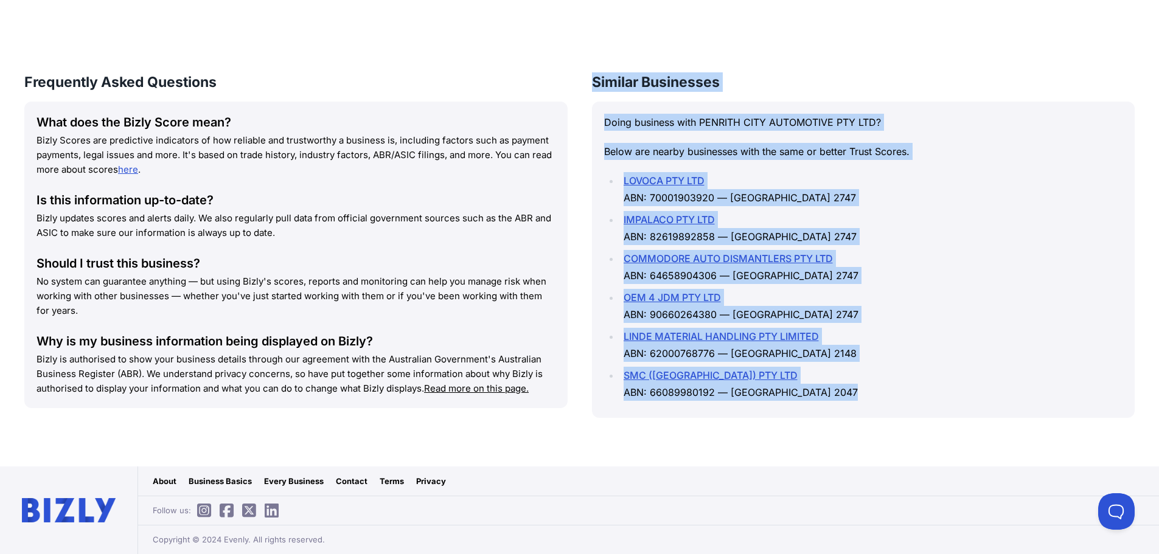
drag, startPoint x: 793, startPoint y: 392, endPoint x: 590, endPoint y: 79, distance: 372.6
click at [593, 79] on div "Similar Businesses Doing business with PENRITH CITY AUTOMOTIVE PTY LTD? Below a…" at bounding box center [863, 245] width 543 height 346
click at [590, 79] on div "Frequently Asked Questions What does the Bizly Score mean? Bizly Scores are pre…" at bounding box center [579, 257] width 1110 height 370
drag, startPoint x: 587, startPoint y: 77, endPoint x: 840, endPoint y: 399, distance: 410.3
click at [840, 399] on div "Frequently Asked Questions What does the Bizly Score mean? Bizly Scores are pre…" at bounding box center [579, 257] width 1110 height 370
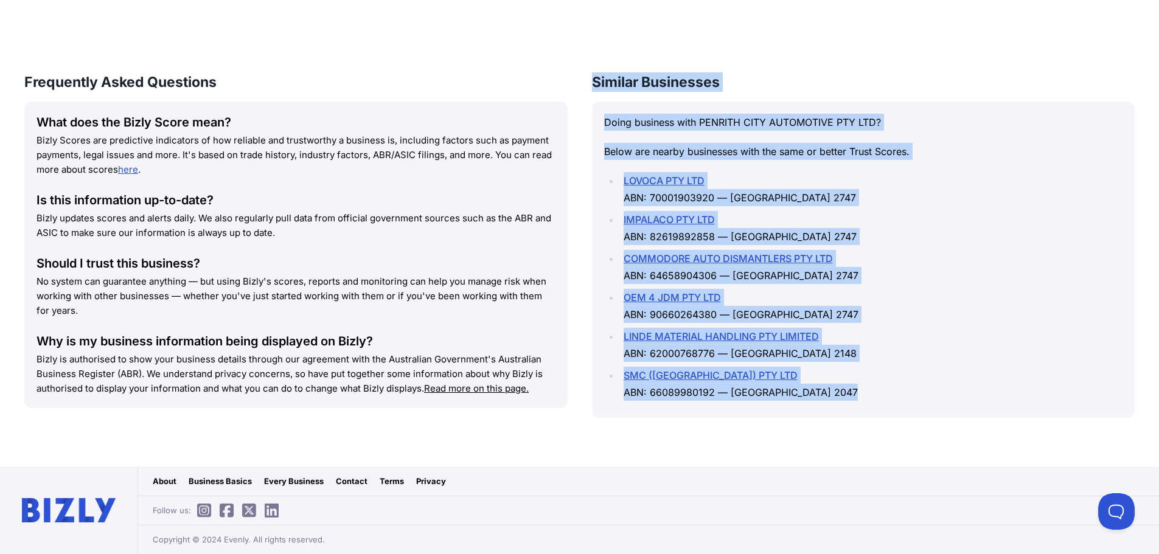
click at [840, 399] on li "SMC ([GEOGRAPHIC_DATA]) PTY LTD ABN: 66089980192 — [GEOGRAPHIC_DATA] 2047" at bounding box center [871, 384] width 503 height 34
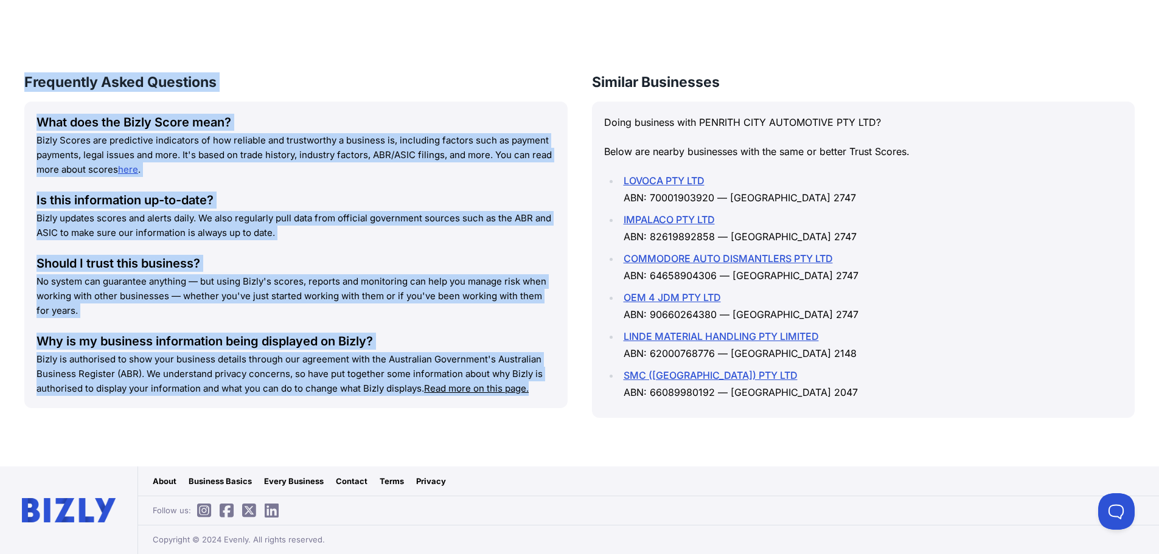
drag, startPoint x: 551, startPoint y: 389, endPoint x: 26, endPoint y: 76, distance: 611.2
click at [26, 76] on div "Frequently Asked Questions What does the Bizly Score mean? Bizly Scores are pre…" at bounding box center [295, 240] width 543 height 336
click at [26, 76] on h3 "Frequently Asked Questions" at bounding box center [295, 81] width 543 height 19
drag, startPoint x: 26, startPoint y: 76, endPoint x: 532, endPoint y: 390, distance: 596.2
click at [532, 390] on div "Frequently Asked Questions What does the Bizly Score mean? Bizly Scores are pre…" at bounding box center [295, 240] width 543 height 336
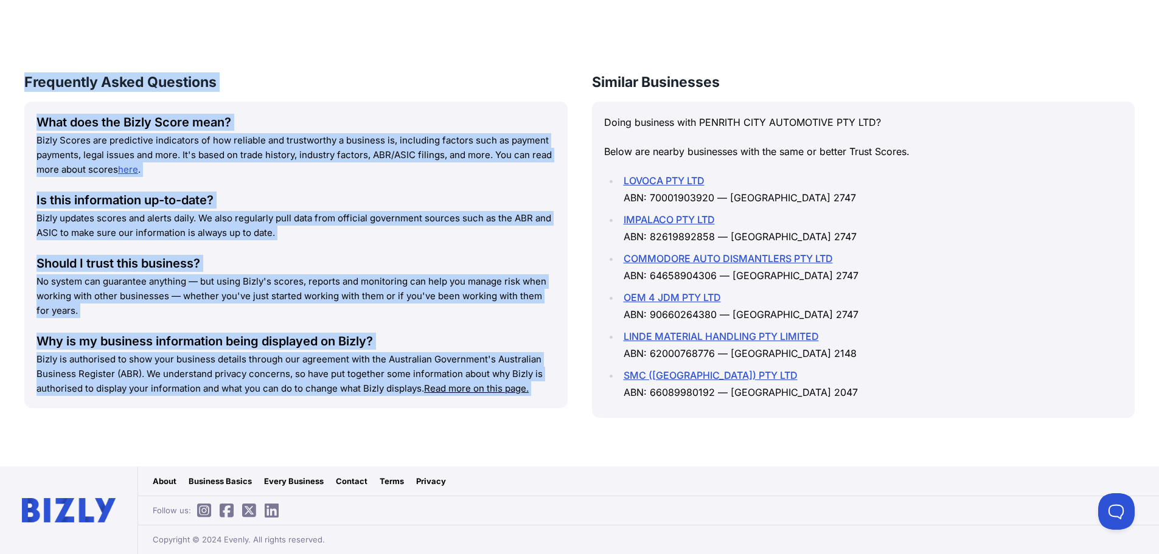
click at [529, 390] on u "Read more on this page." at bounding box center [476, 389] width 105 height 12
